Goal: Information Seeking & Learning: Learn about a topic

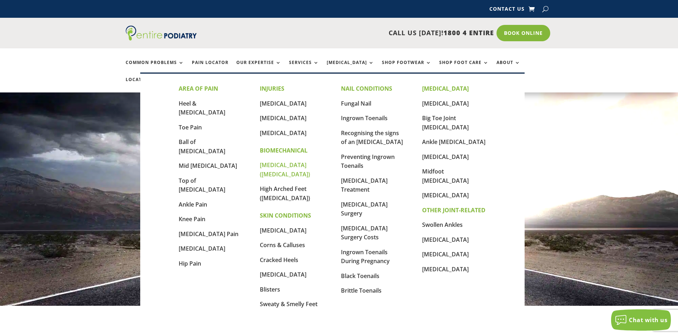
click at [309, 167] on link "[MEDICAL_DATA] ([MEDICAL_DATA])" at bounding box center [285, 169] width 50 height 17
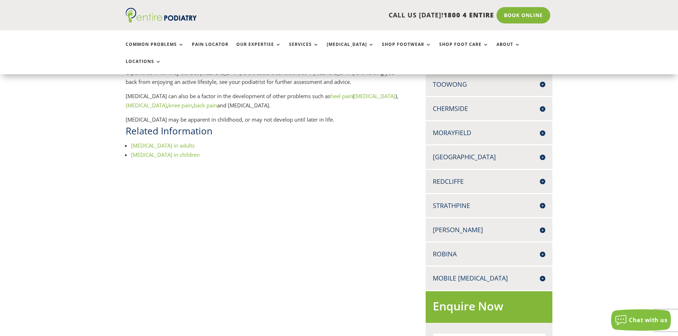
scroll to position [199, 0]
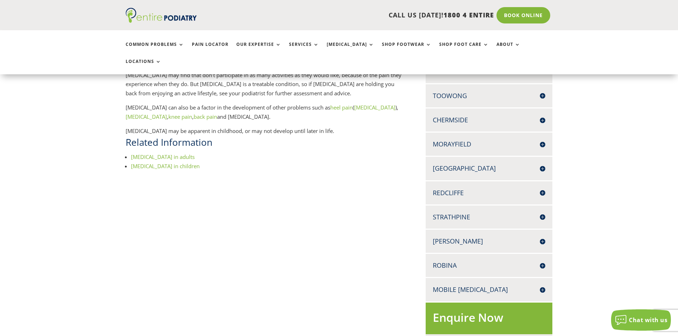
click at [511, 261] on h4 "Robina" at bounding box center [489, 265] width 112 height 9
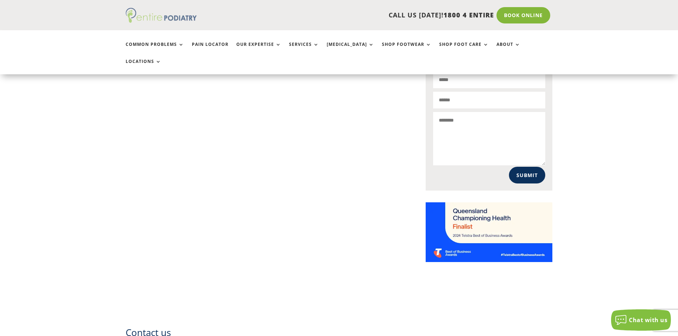
scroll to position [558, 0]
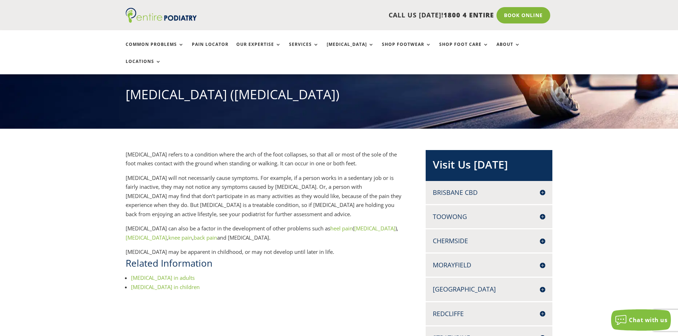
scroll to position [0, 0]
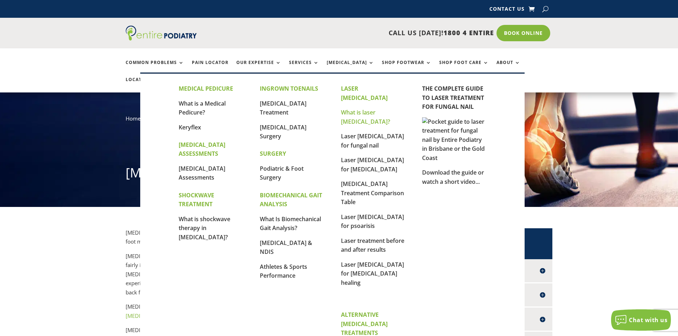
click at [390, 109] on link "What is laser [MEDICAL_DATA]?" at bounding box center [365, 117] width 49 height 17
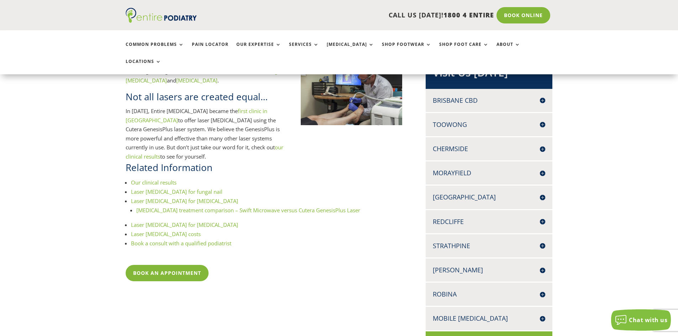
scroll to position [171, 0]
